Goal: Task Accomplishment & Management: Use online tool/utility

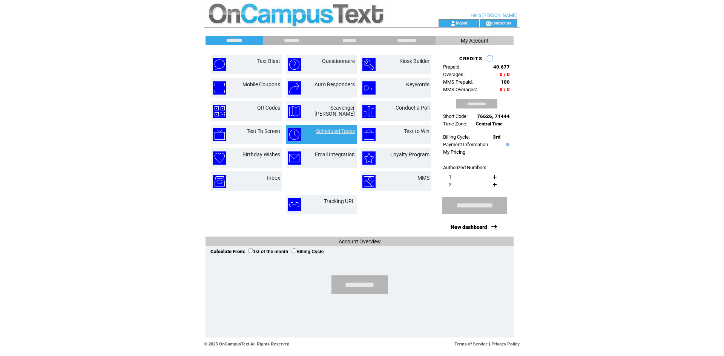
click at [324, 129] on link "Scheduled Tasks" at bounding box center [335, 131] width 39 height 6
